Goal: Transaction & Acquisition: Book appointment/travel/reservation

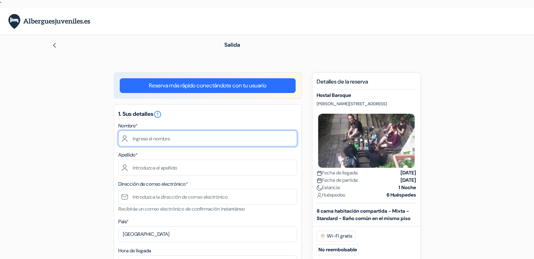
click at [240, 140] on input "text" at bounding box center [207, 139] width 179 height 16
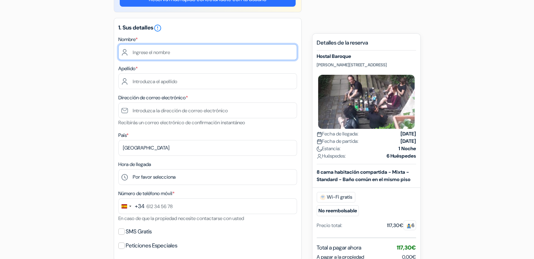
scroll to position [87, 0]
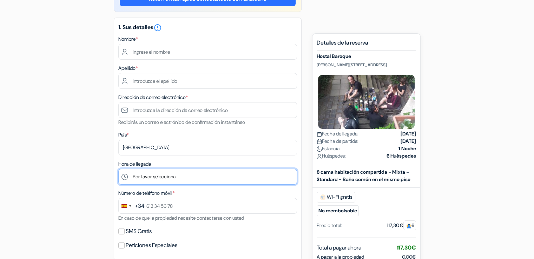
click at [225, 182] on select "Por favor selecciona 1:00 2:00 3:00 4:00 5:00 6:00 7:00 8:00 9:00 10:00 11:00 1…" at bounding box center [207, 177] width 179 height 16
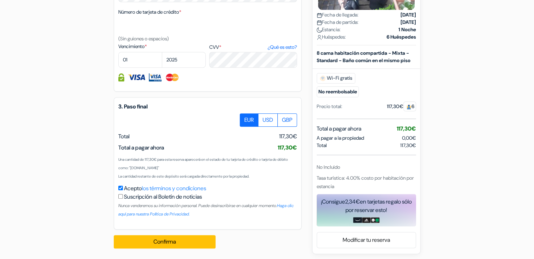
scroll to position [392, 0]
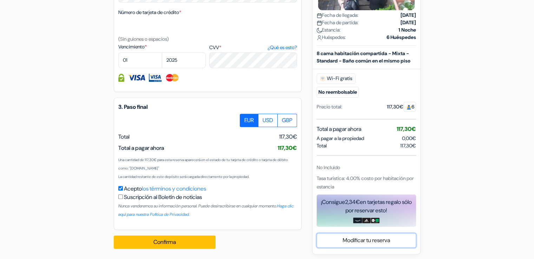
click at [380, 240] on link "Modificar tu reserva" at bounding box center [366, 240] width 99 height 13
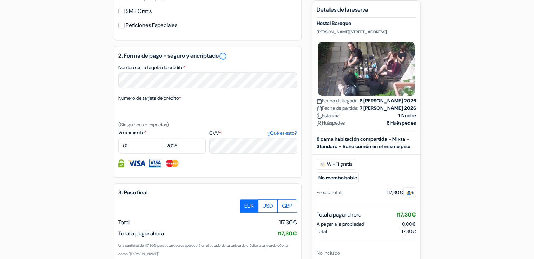
scroll to position [307, 0]
